Goal: Navigation & Orientation: Find specific page/section

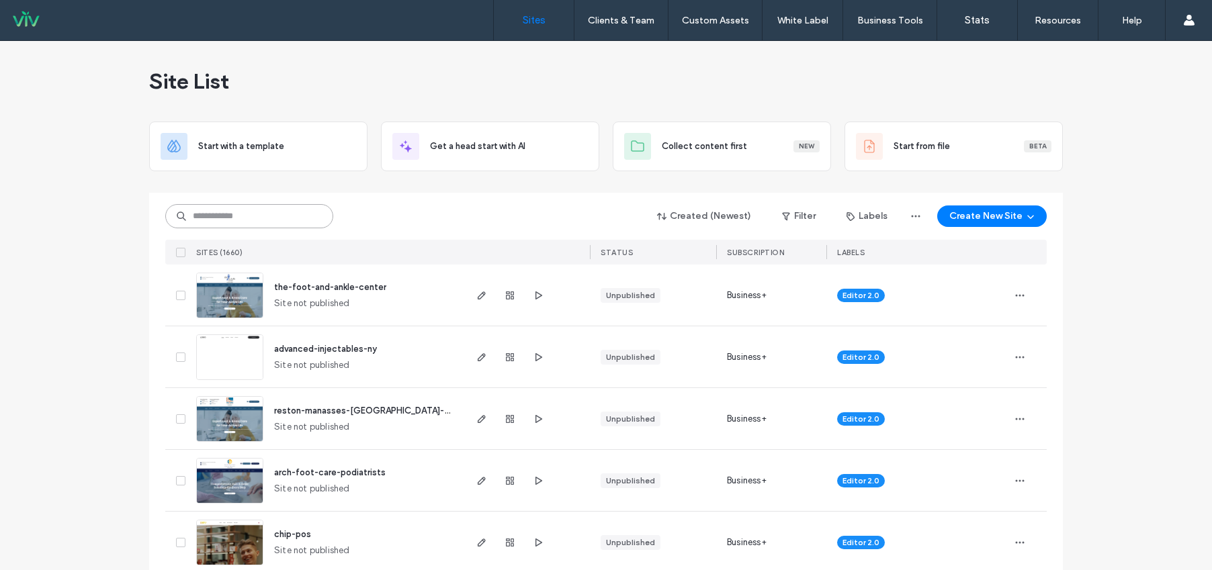
click at [213, 212] on input at bounding box center [249, 216] width 168 height 24
click at [796, 211] on button "Filter" at bounding box center [799, 217] width 60 height 22
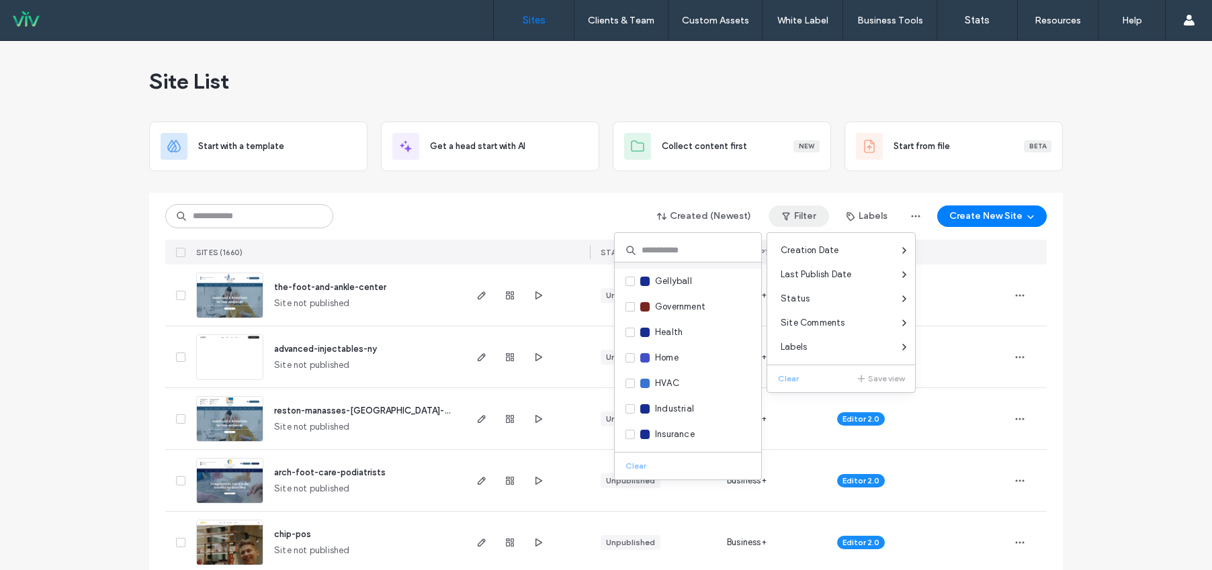
scroll to position [874, 0]
click at [679, 241] on input at bounding box center [688, 251] width 146 height 24
type input "***"
click at [628, 271] on span at bounding box center [630, 275] width 9 height 9
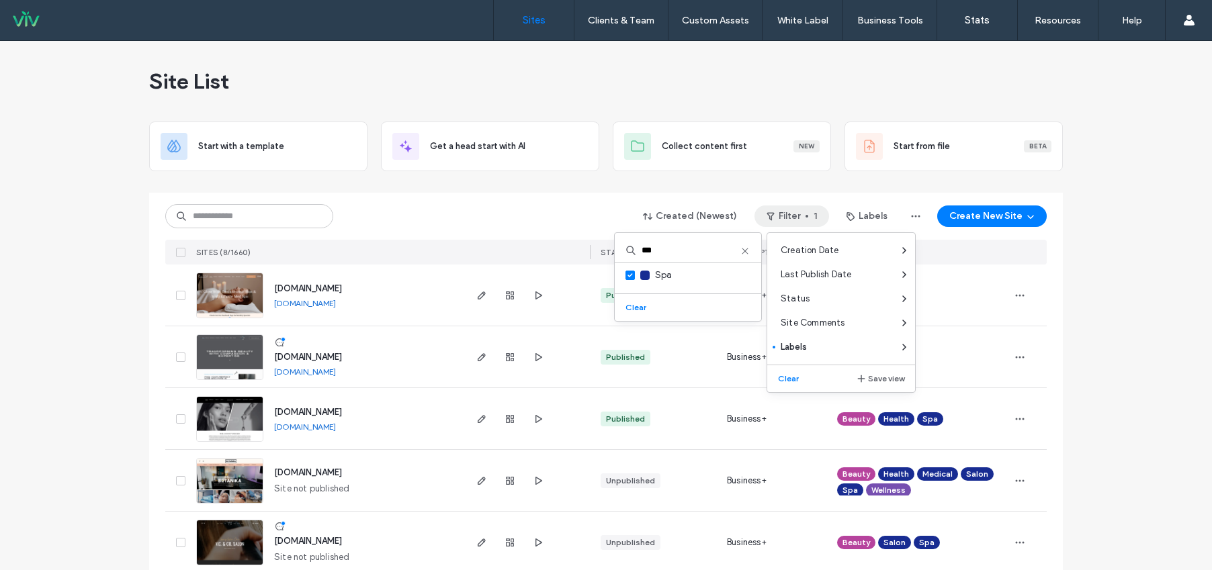
click at [103, 354] on div "Site List Start with a template Get a head start with AI Collect content first …" at bounding box center [606, 408] width 1212 height 734
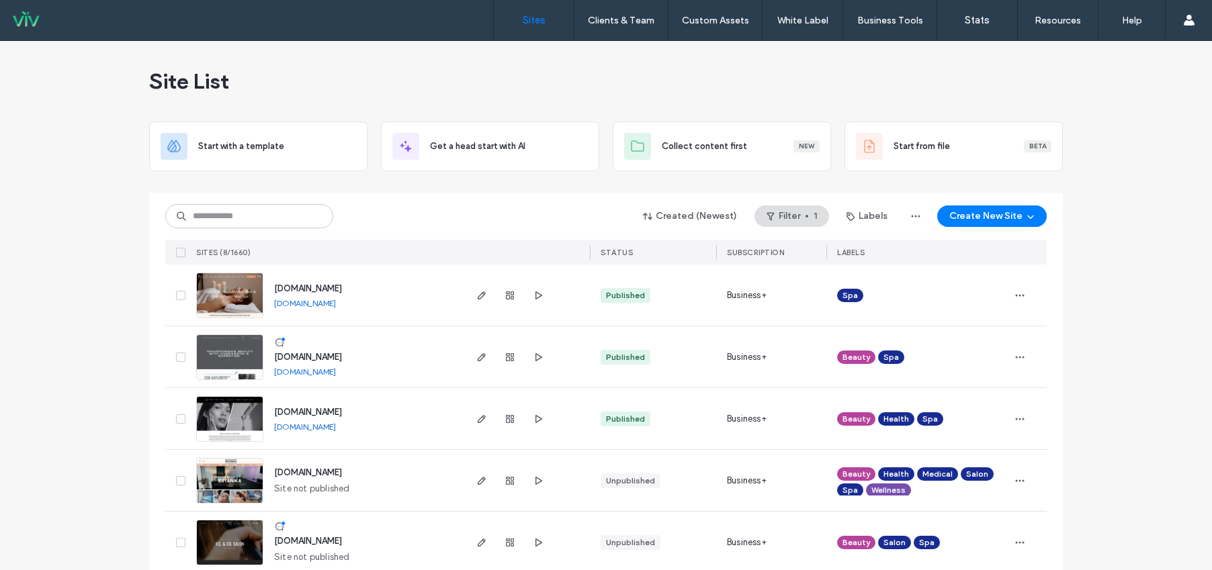
click at [336, 374] on link "www.juststylinsalon.com" at bounding box center [305, 372] width 62 height 10
click at [336, 302] on link "www.skinandbodyempire.com" at bounding box center [305, 303] width 62 height 10
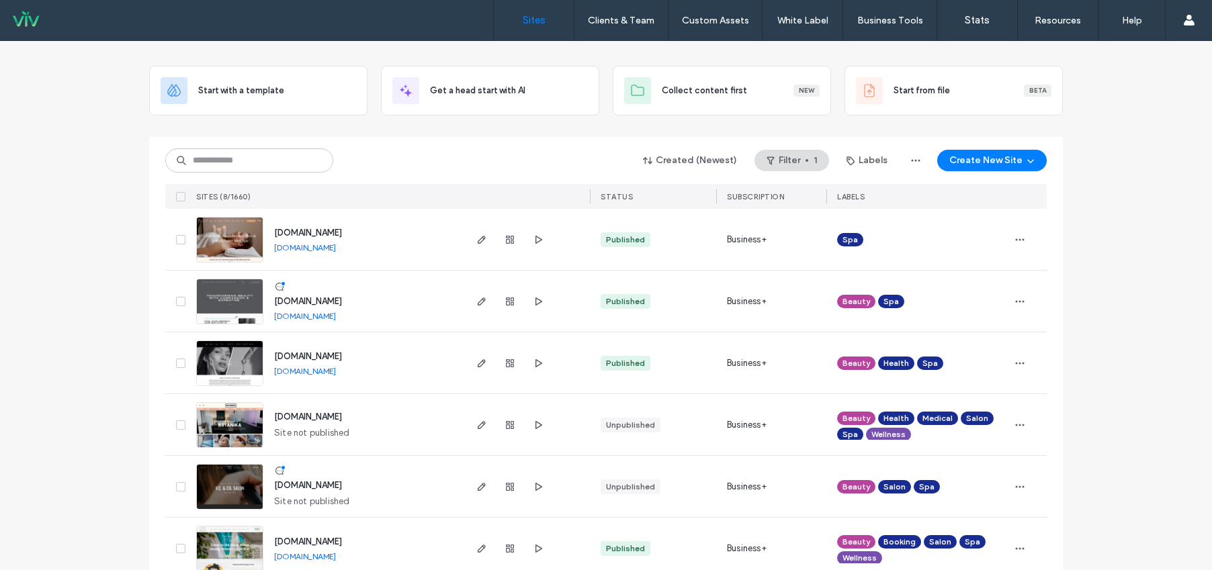
scroll to position [82, 0]
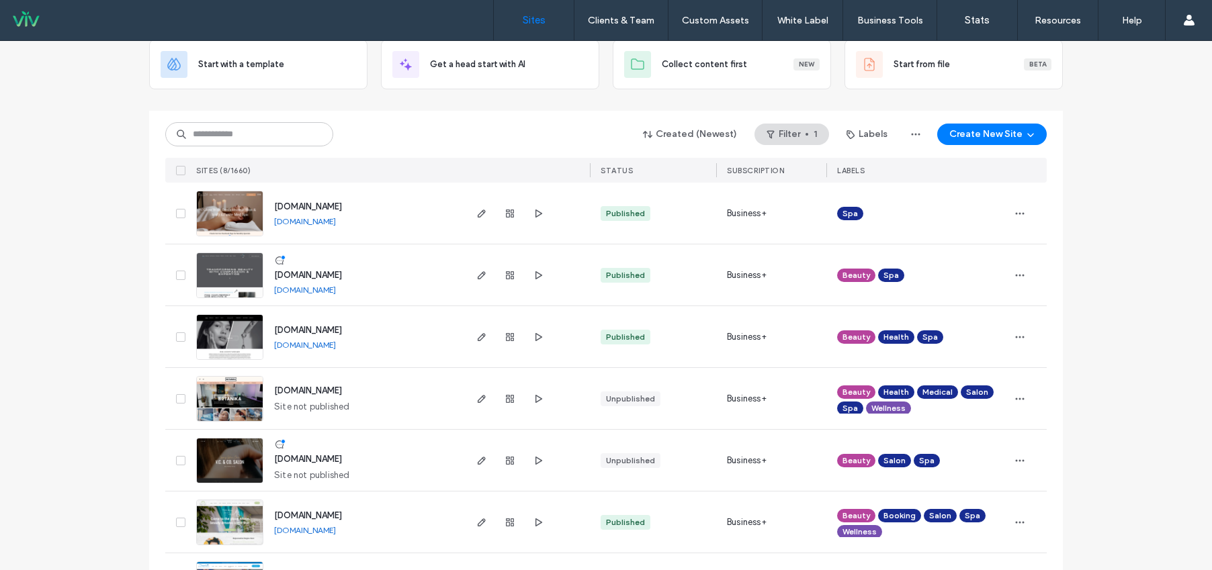
click at [336, 345] on link "www.middletownaesthetics.com" at bounding box center [305, 345] width 62 height 10
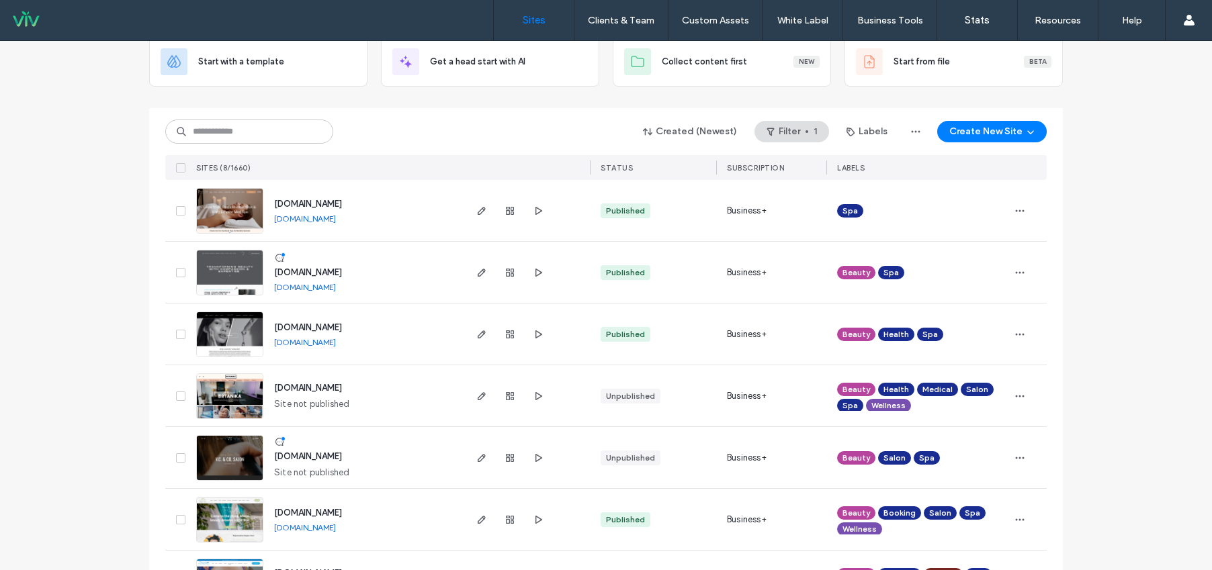
scroll to position [0, 0]
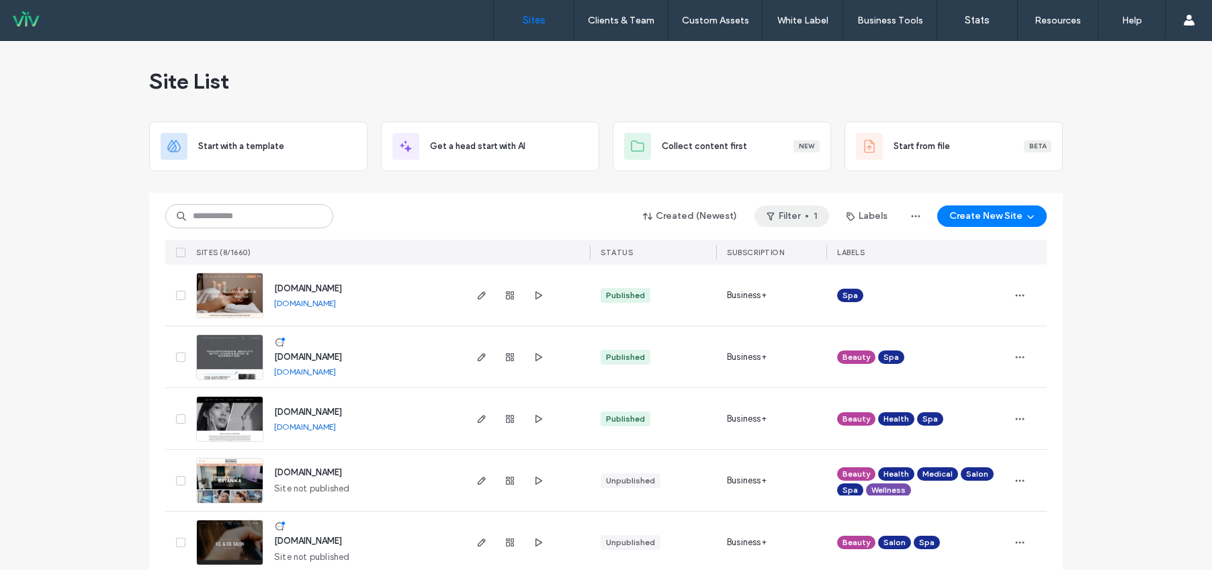
click at [792, 214] on button "Filter 1" at bounding box center [792, 217] width 75 height 22
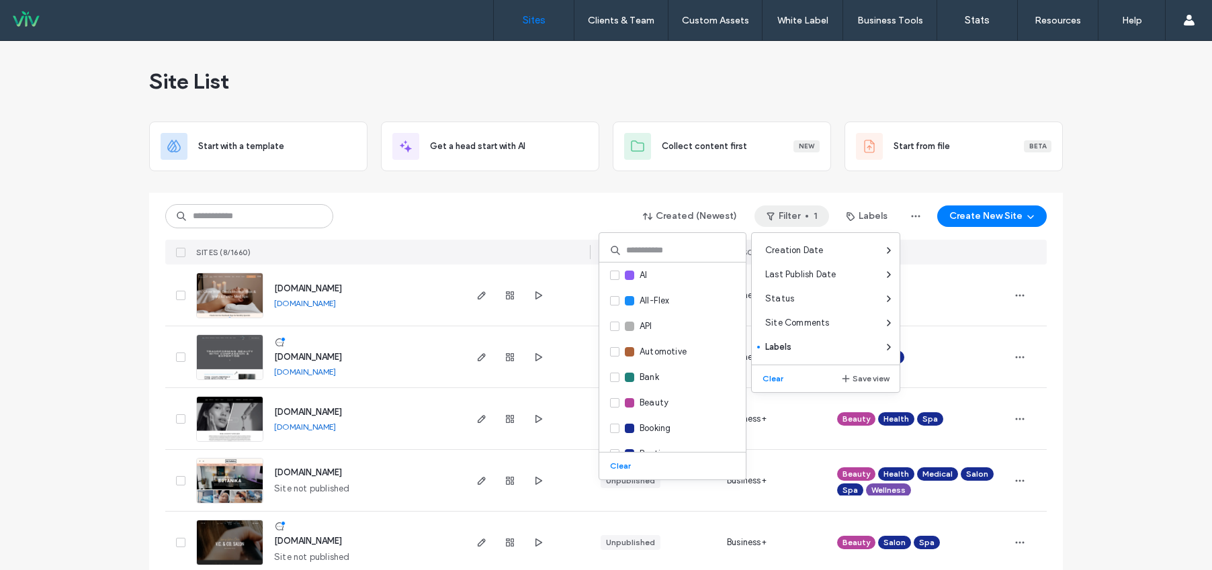
click at [1124, 371] on div "Site List Start with a template Get a head start with AI Collect content first …" at bounding box center [606, 408] width 1212 height 734
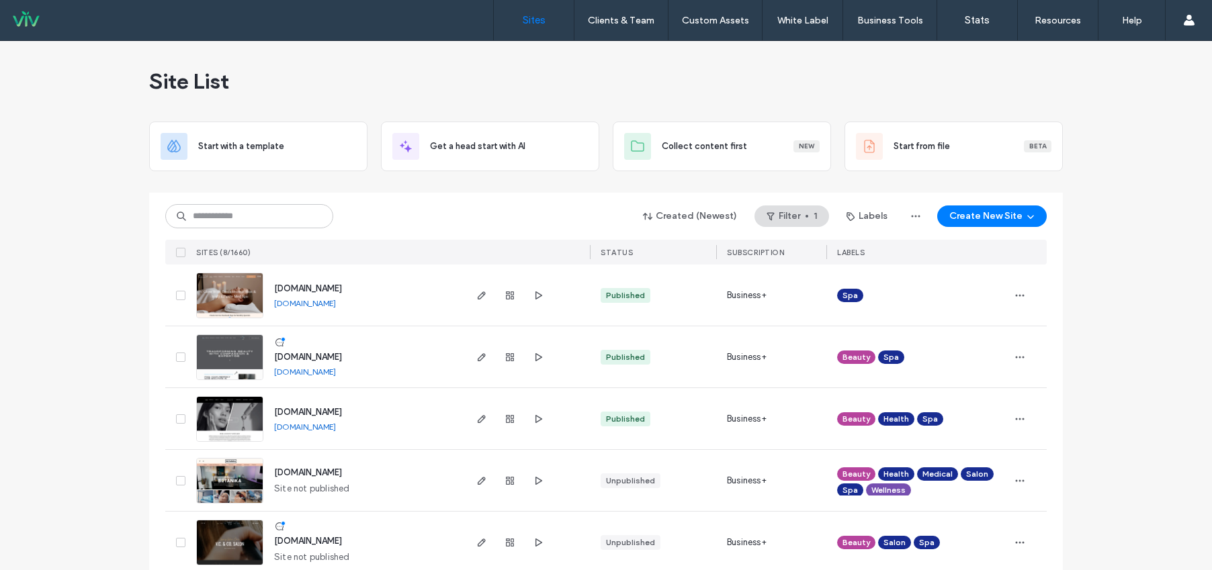
click at [336, 371] on link "www.juststylinsalon.com" at bounding box center [305, 372] width 62 height 10
click at [255, 215] on input at bounding box center [249, 216] width 168 height 24
click at [808, 212] on button "Filter 1" at bounding box center [792, 217] width 75 height 22
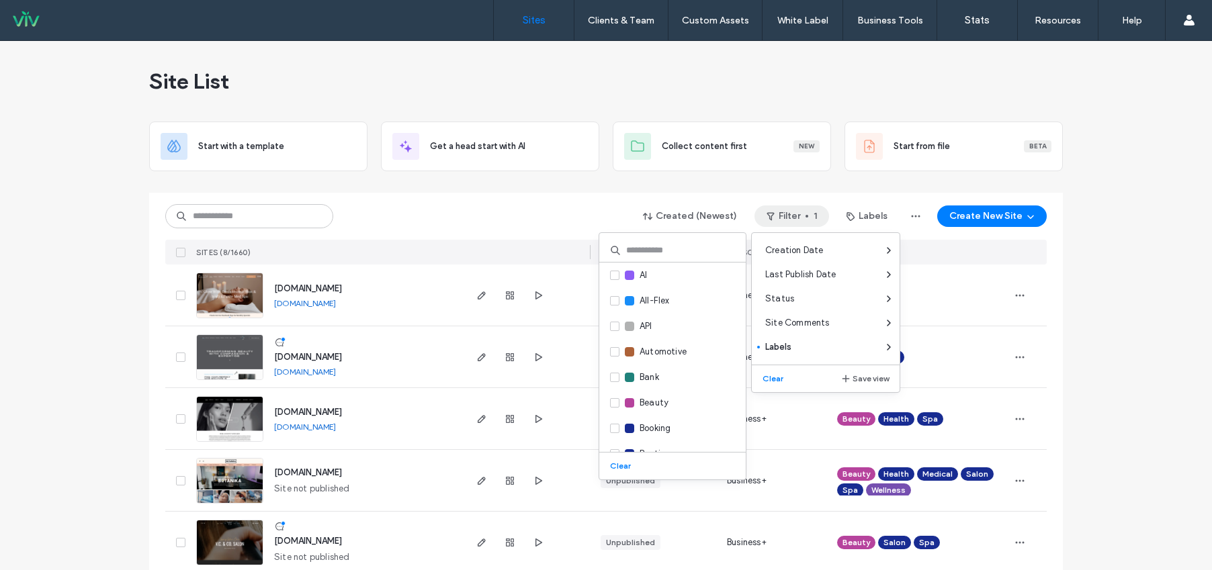
click at [769, 374] on button "Clear" at bounding box center [774, 379] width 34 height 16
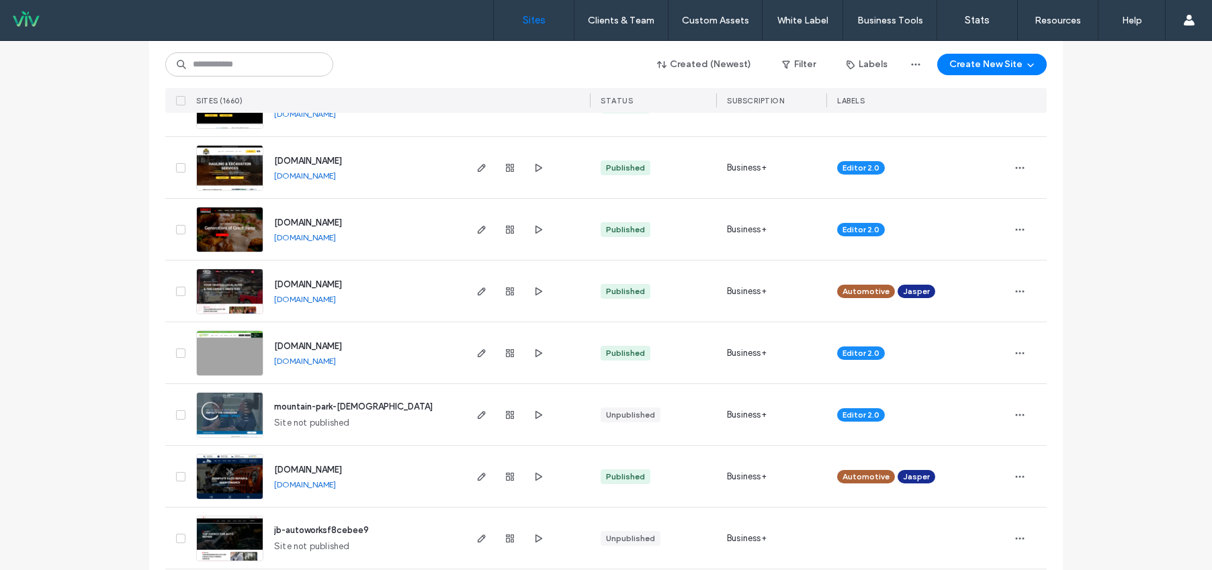
scroll to position [2913, 0]
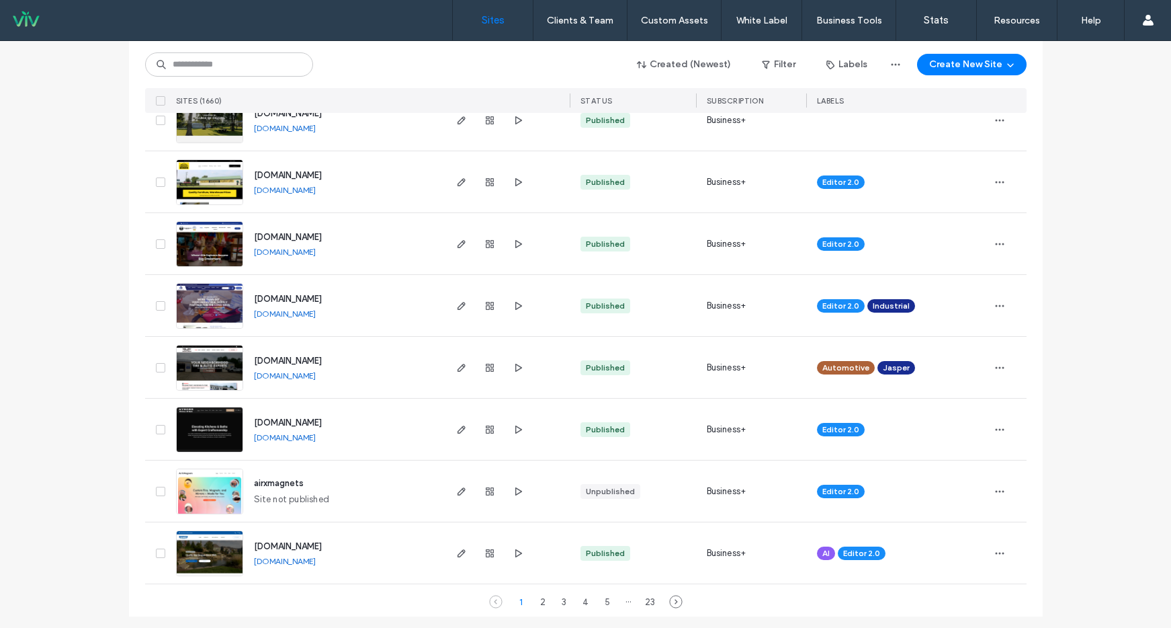
scroll to position [4322, 0]
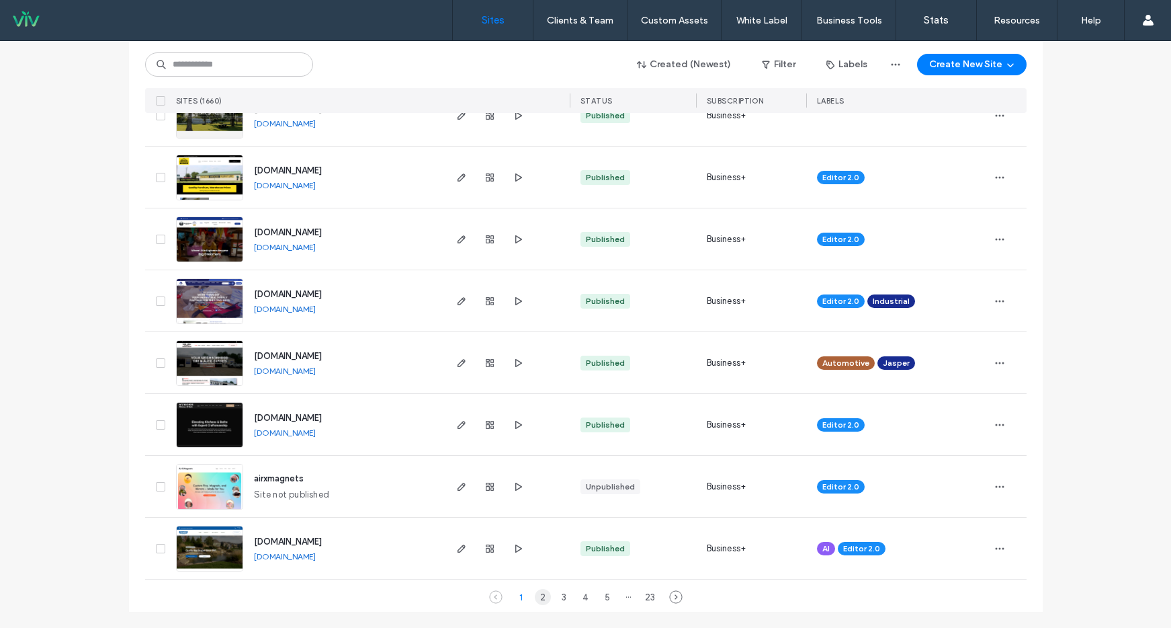
click at [536, 570] on div "2" at bounding box center [543, 597] width 16 height 16
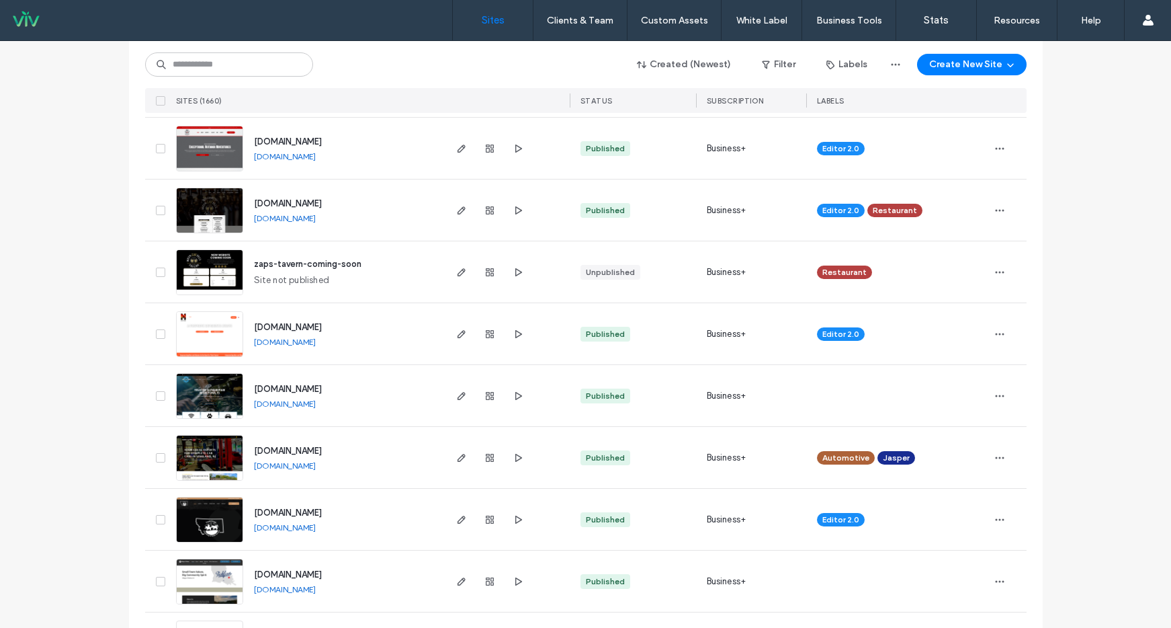
scroll to position [477, 0]
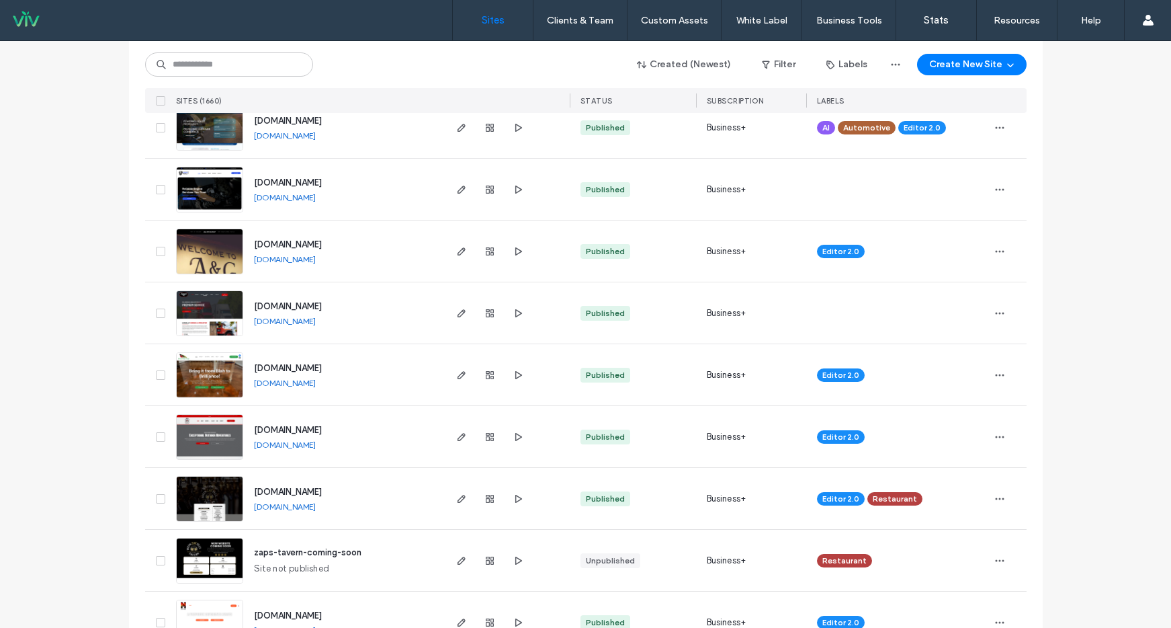
click at [316, 384] on link "www.concrete-by-design.com" at bounding box center [285, 383] width 62 height 10
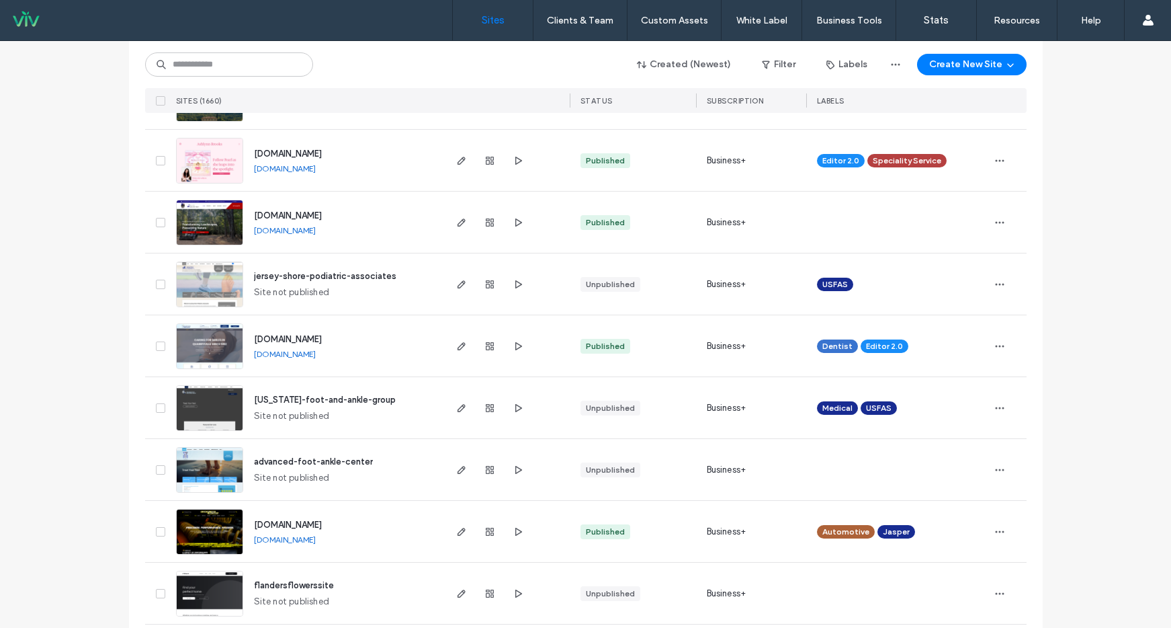
scroll to position [4204, 0]
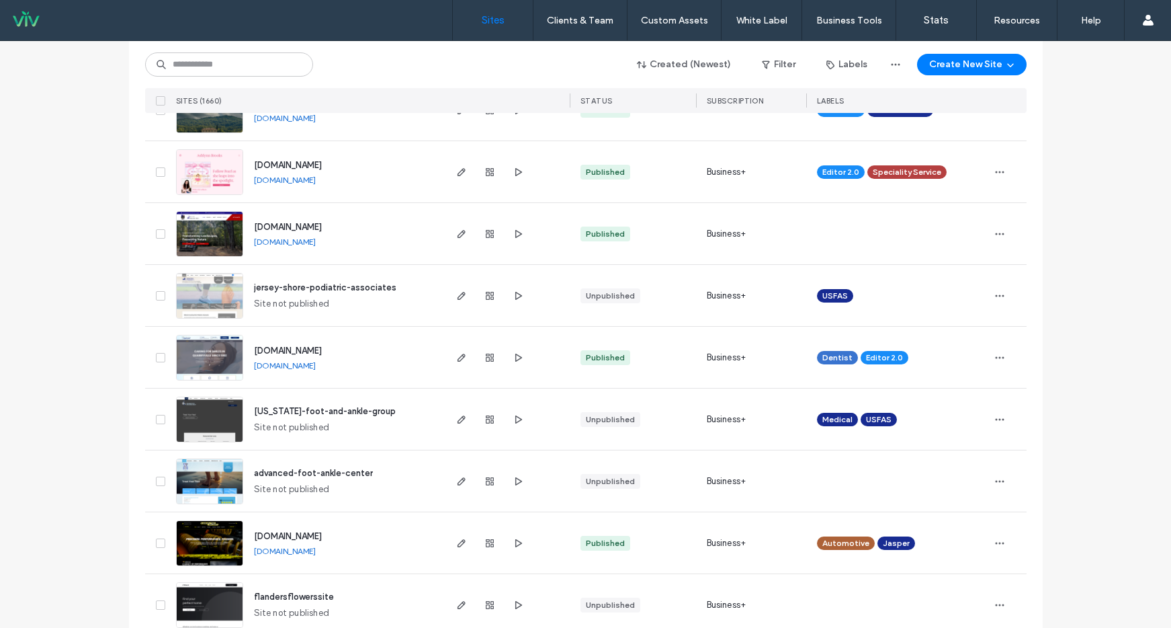
click at [302, 239] on link "www.legacyland.works" at bounding box center [285, 242] width 62 height 10
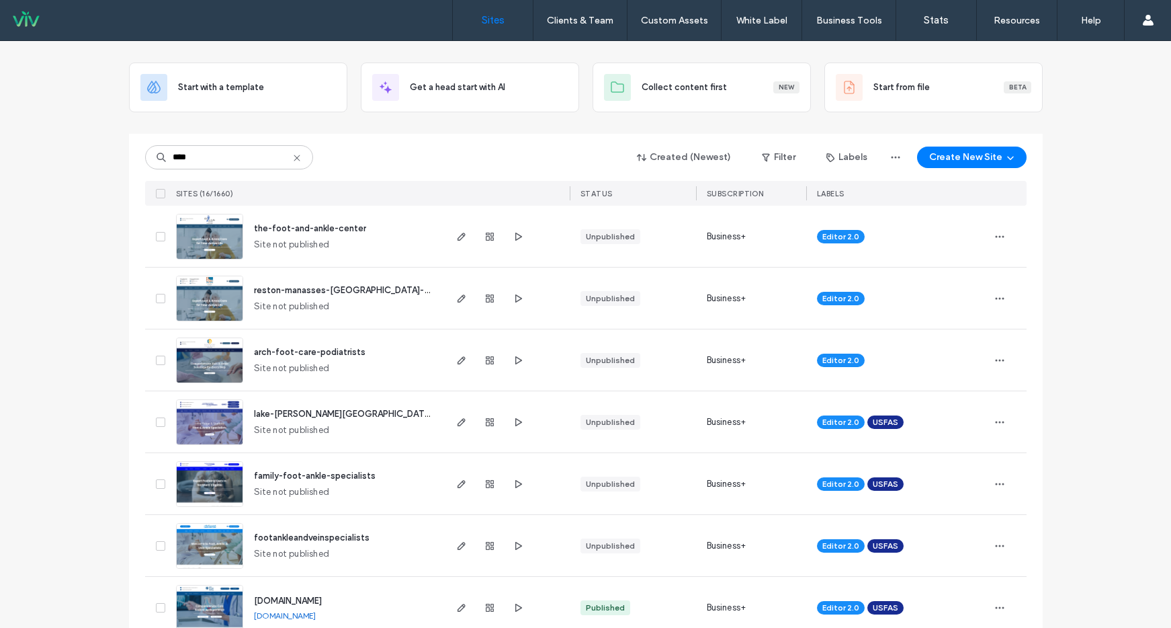
scroll to position [93, 0]
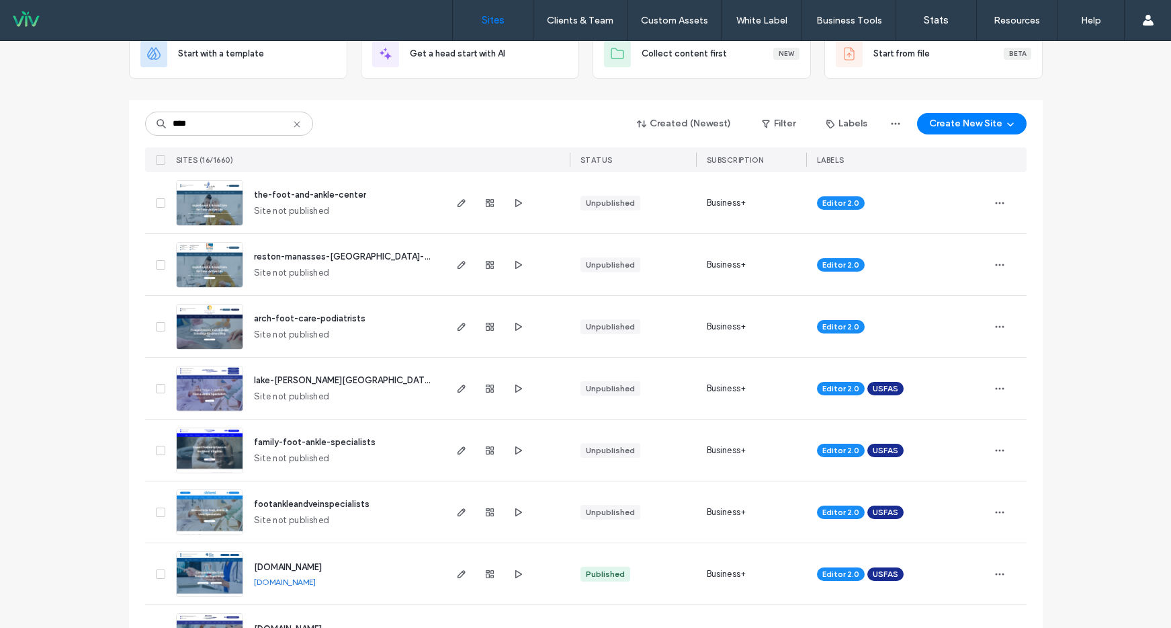
type input "****"
click at [348, 501] on span "footankleandveinspecialists" at bounding box center [312, 504] width 116 height 10
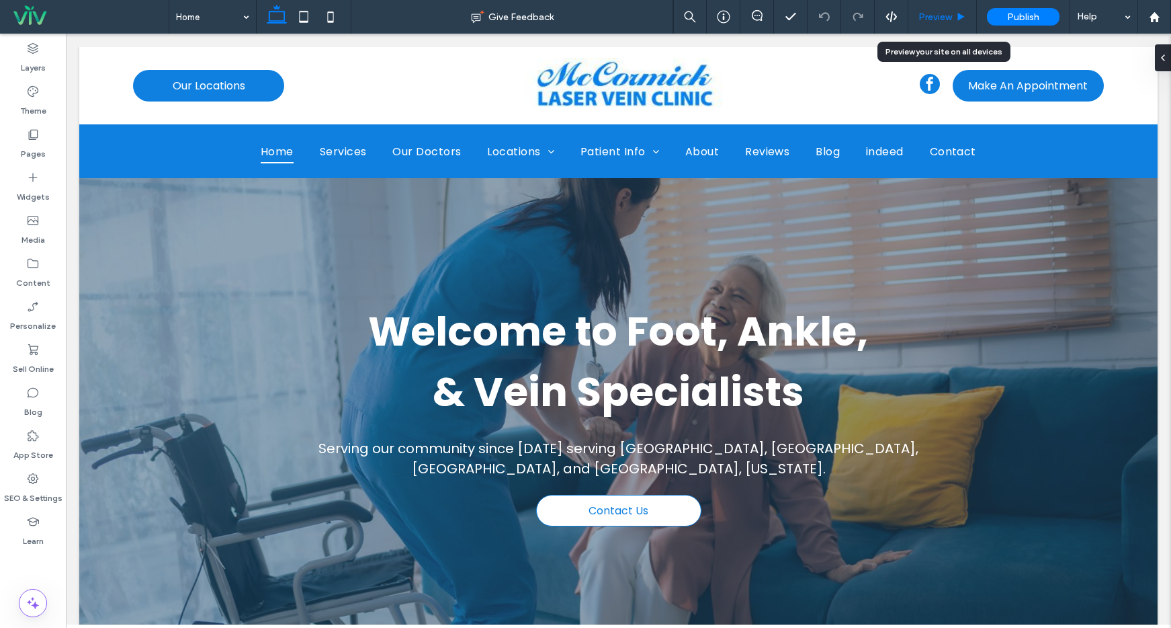
click at [945, 14] on span "Preview" at bounding box center [936, 16] width 34 height 11
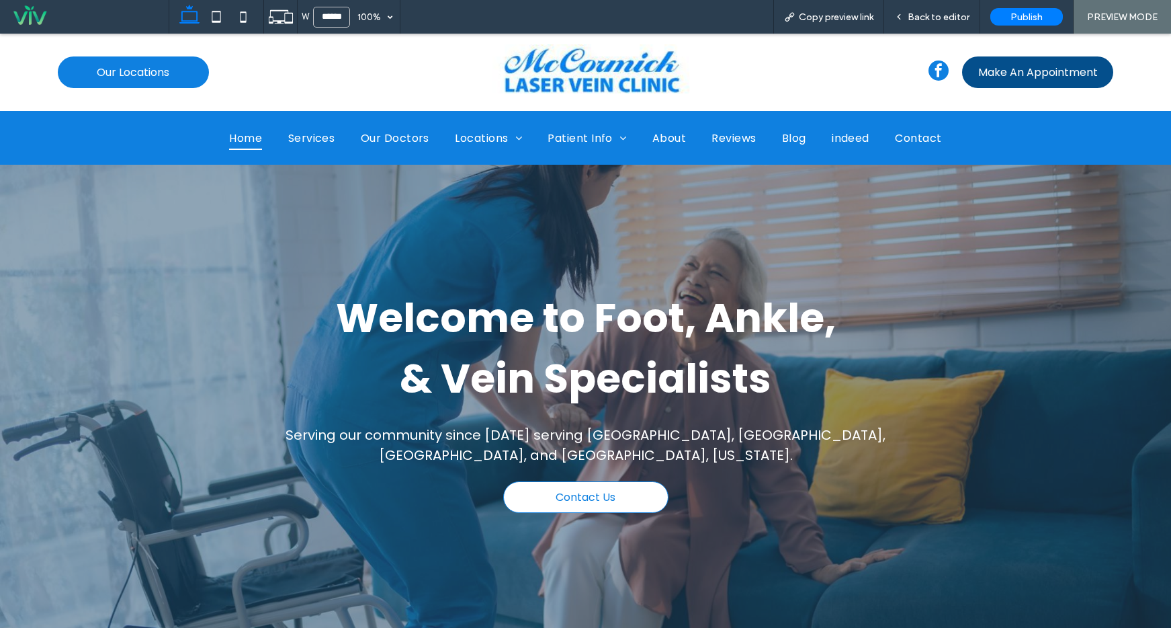
click at [1023, 65] on span "Make An Appointment" at bounding box center [1038, 72] width 120 height 17
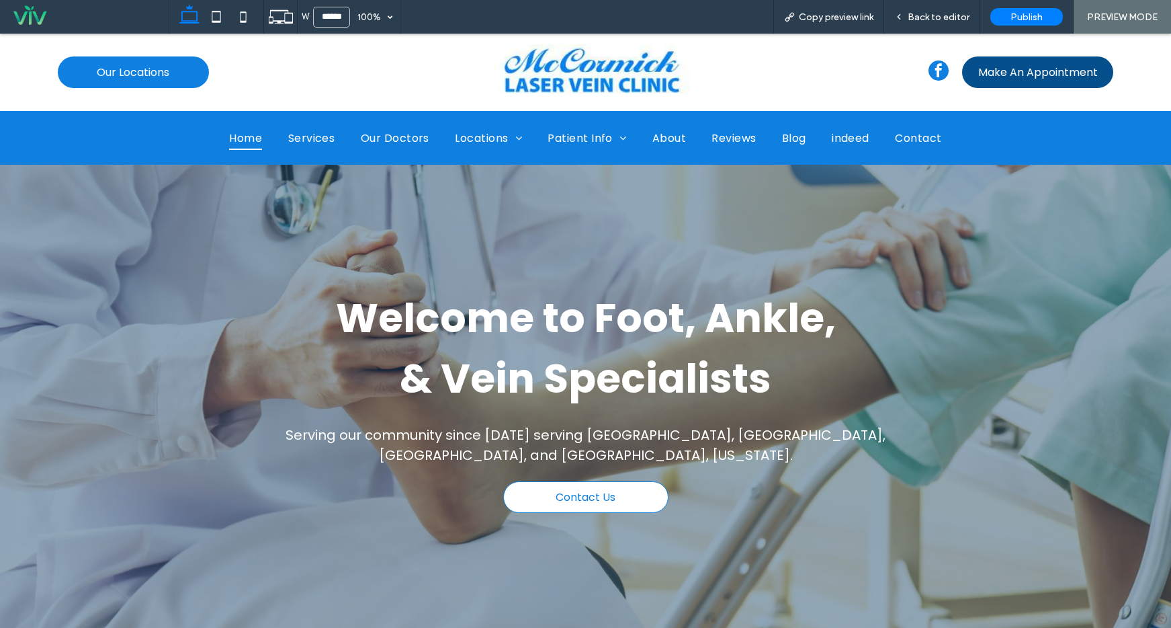
click at [1015, 75] on span "Make An Appointment" at bounding box center [1038, 72] width 120 height 17
drag, startPoint x: 671, startPoint y: 9, endPoint x: 939, endPoint y: 12, distance: 268.1
click at [939, 12] on span "Back to editor" at bounding box center [939, 16] width 62 height 11
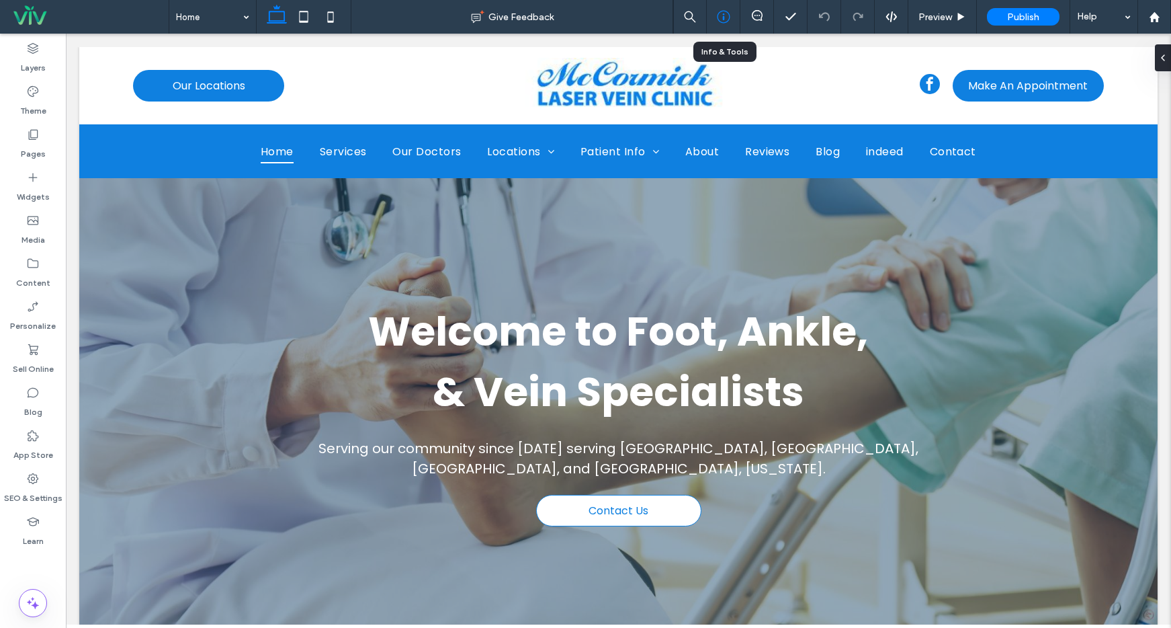
click at [724, 13] on icon at bounding box center [723, 16] width 13 height 13
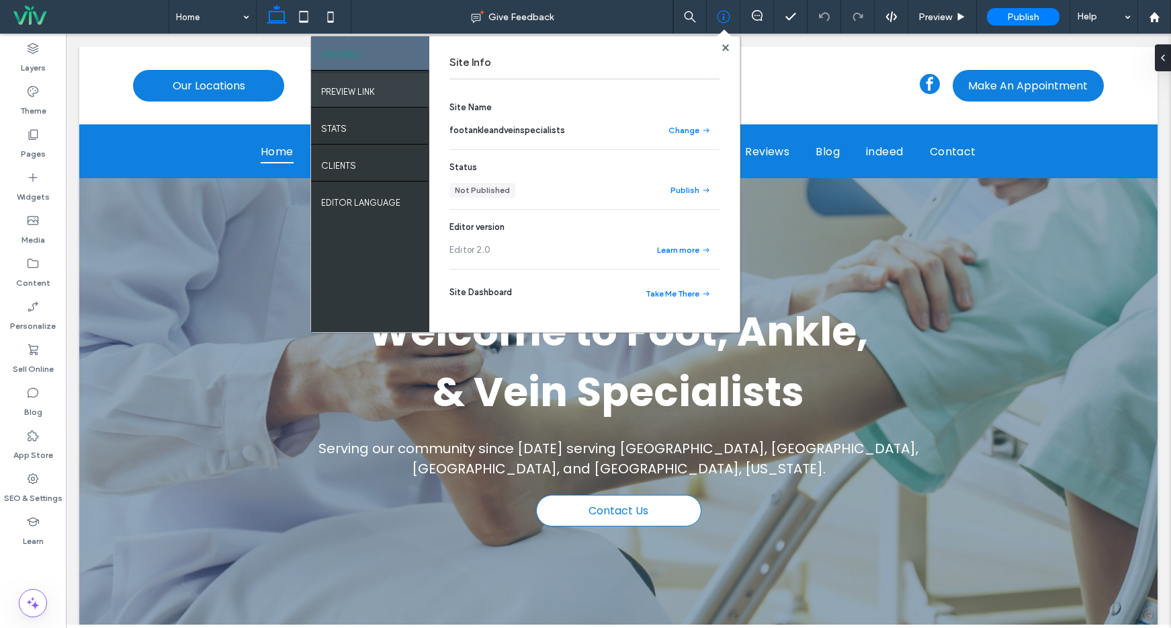
click at [350, 83] on label "PREVIEW LINK" at bounding box center [348, 88] width 54 height 17
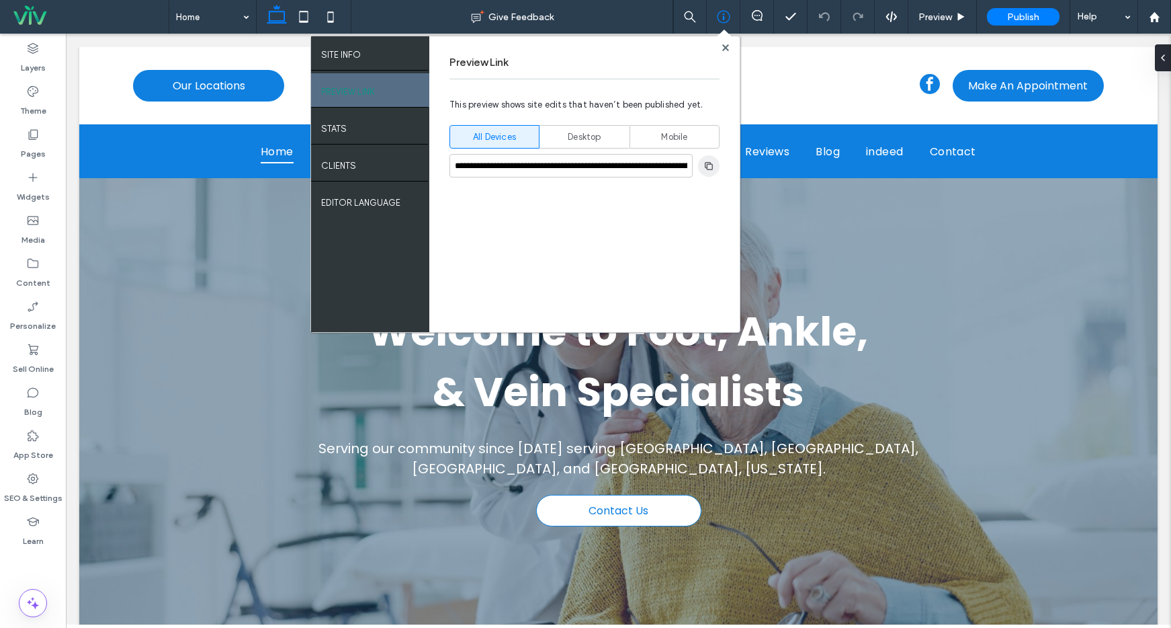
click at [708, 165] on icon "button" at bounding box center [709, 166] width 11 height 11
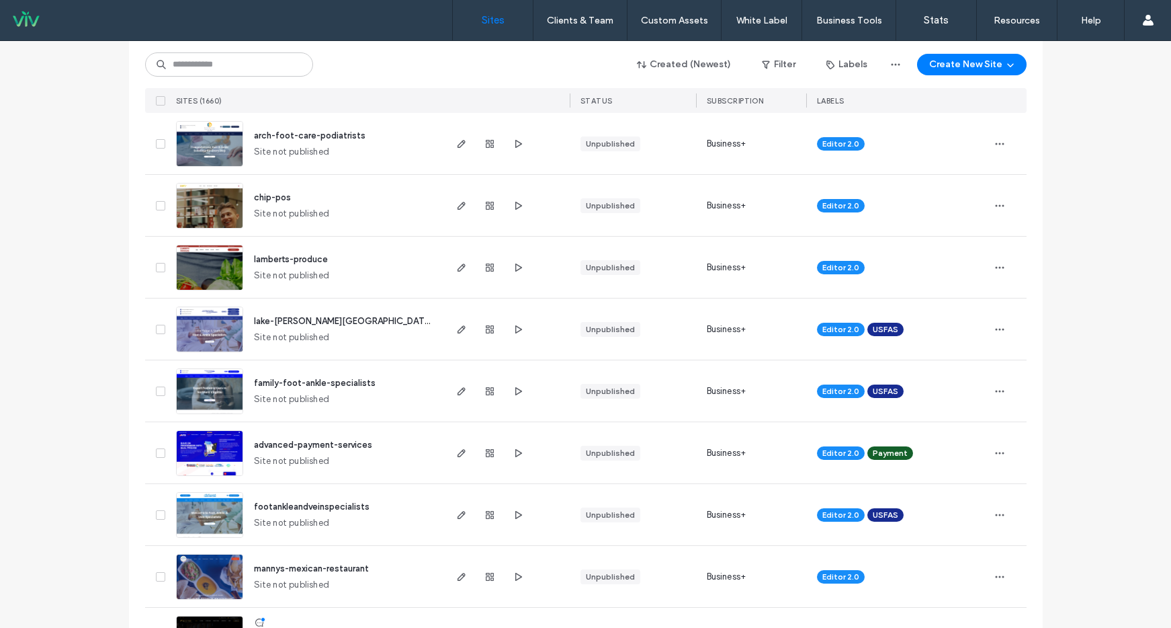
scroll to position [380, 0]
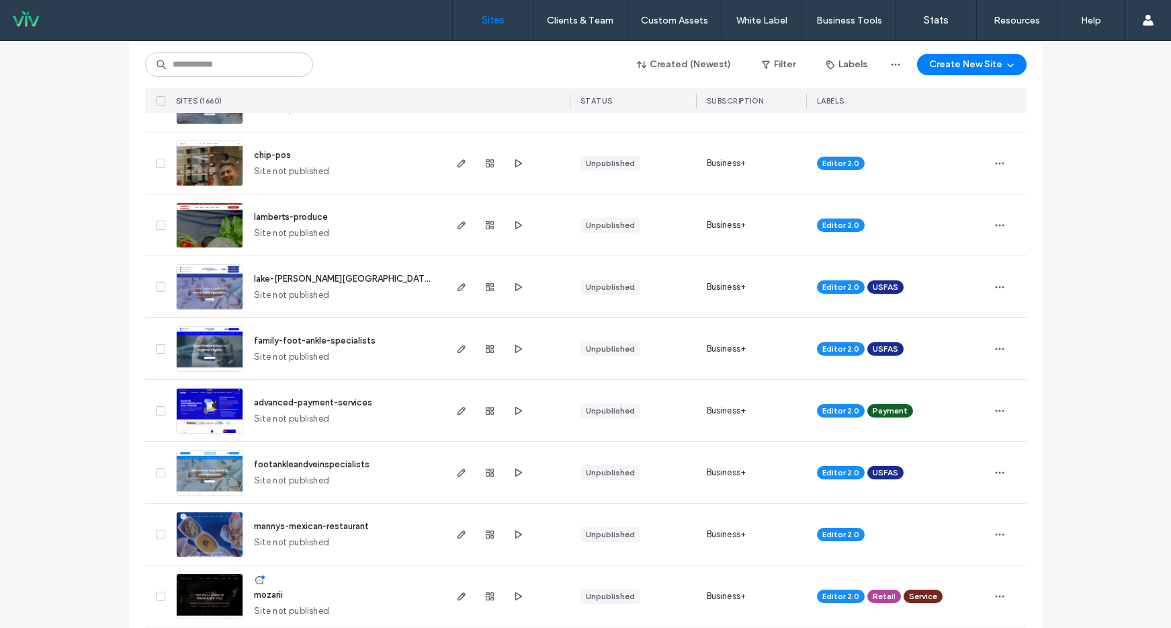
click at [361, 339] on span "family-foot-ankle-specialists" at bounding box center [315, 340] width 122 height 10
